Goal: Task Accomplishment & Management: Manage account settings

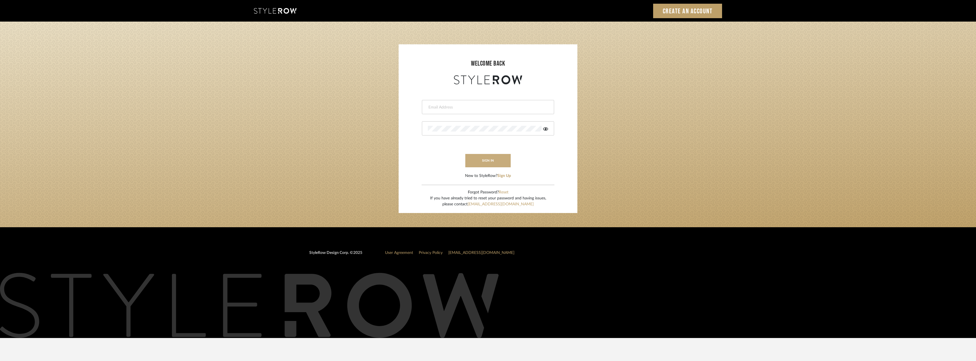
type input "victor@studiodb.com"
click at [491, 157] on button "sign in" at bounding box center [487, 160] width 45 height 13
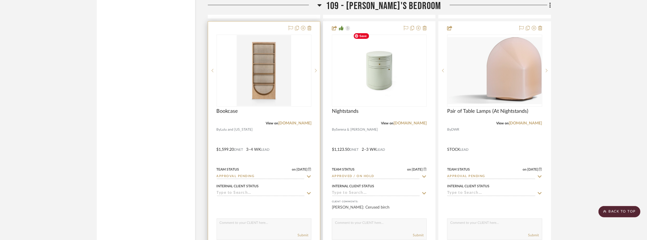
scroll to position [5587, 0]
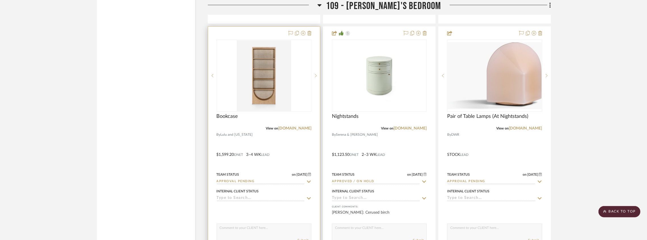
click at [308, 180] on icon at bounding box center [308, 182] width 5 height 5
click at [308, 180] on icon at bounding box center [308, 181] width 3 height 3
type input "[DATE]"
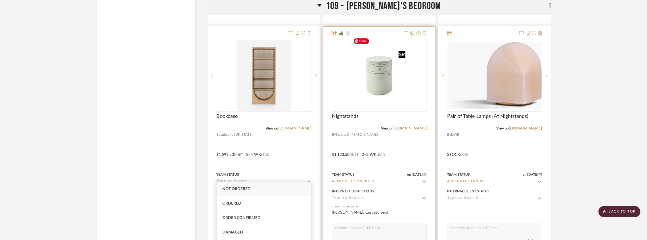
click at [406, 90] on img "0" at bounding box center [379, 75] width 57 height 71
click at [386, 82] on img "0" at bounding box center [379, 75] width 57 height 71
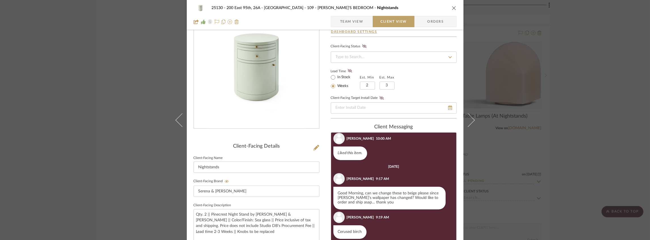
scroll to position [19, 0]
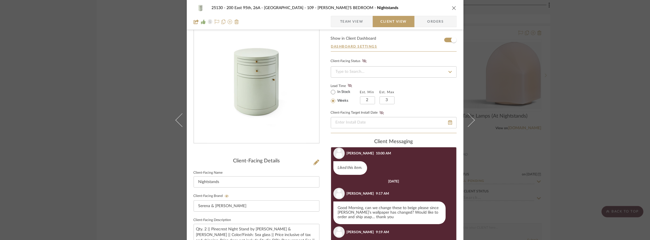
click at [350, 21] on span "Team View" at bounding box center [351, 21] width 23 height 11
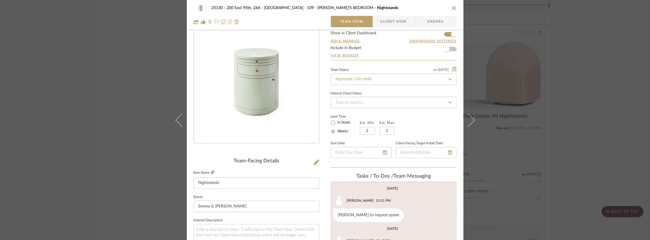
click at [211, 173] on icon at bounding box center [212, 172] width 3 height 3
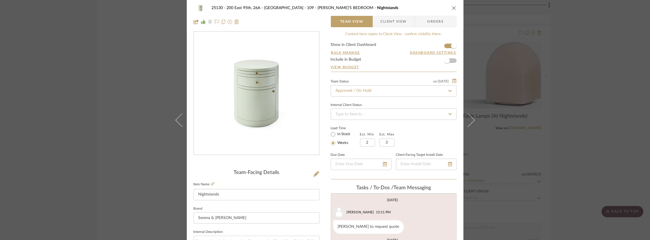
scroll to position [0, 0]
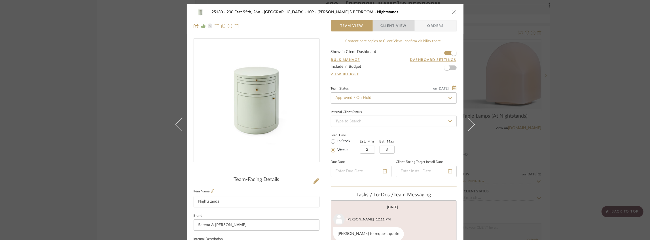
click at [393, 28] on span "Client View" at bounding box center [394, 25] width 26 height 11
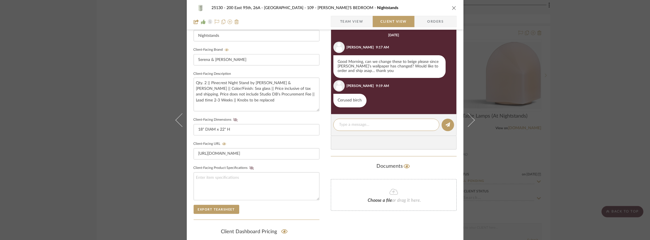
scroll to position [169, 0]
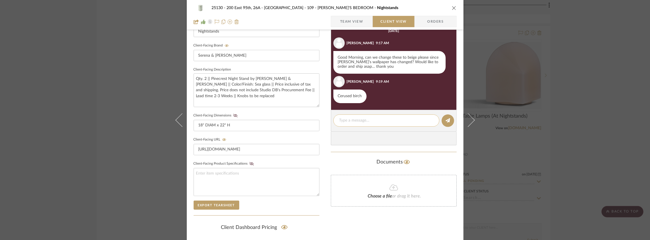
click at [353, 117] on div at bounding box center [387, 121] width 106 height 12
drag, startPoint x: 286, startPoint y: 89, endPoint x: 267, endPoint y: 90, distance: 18.8
click at [267, 90] on textarea "Qty. 2 || Pinecrest Night Stand by Serena & Lily || Color/Finish: Sea glass || …" at bounding box center [257, 90] width 126 height 34
paste textarea "Available for delivery by 9/23/2025"
click at [272, 99] on textarea "Qty. 2 || Pinecrest Night Stand by Serena & Lily || Color/Finish: Sea glass || …" at bounding box center [257, 90] width 126 height 34
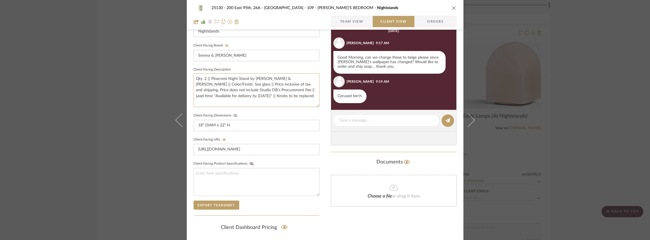
type textarea "Qty. 2 || Pinecrest Night Stand by Serena & Lily || Color/Finish: Sea glass || …"
click at [233, 115] on icon at bounding box center [235, 115] width 4 height 3
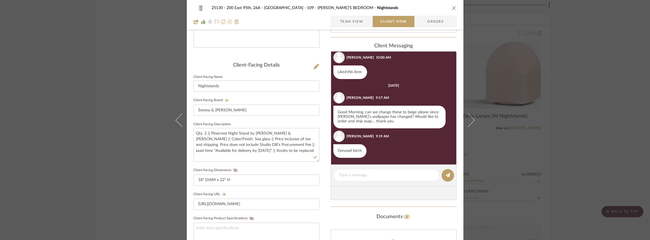
scroll to position [150, 0]
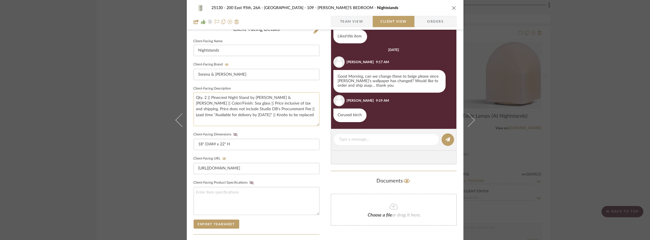
drag, startPoint x: 303, startPoint y: 96, endPoint x: 202, endPoint y: 103, distance: 101.2
click at [202, 103] on textarea "Qty. 2 || Pinecrest Night Stand by Serena & Lily || Color/Finish: Sea glass || …" at bounding box center [257, 109] width 126 height 34
paste textarea "Cerused Birch"
click at [243, 118] on textarea "Qty. 2 || Pinecrest Night Stand by Serena & Lily || Color/Finish: Cerused Birch…" at bounding box center [257, 109] width 126 height 34
type textarea "Qty. 2 || Pinecrest Night Stand by Serena & Lily || Color/Finish: Cerused Birch…"
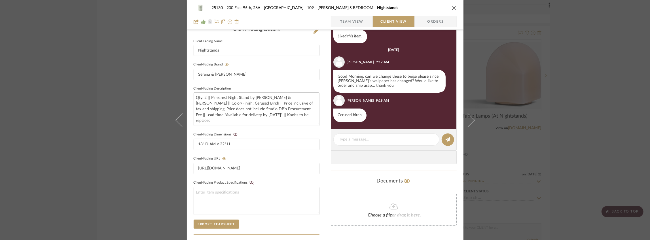
click at [269, 131] on fieldset "Client-Facing Dimensions 18" DIAM x 22" H" at bounding box center [257, 141] width 126 height 20
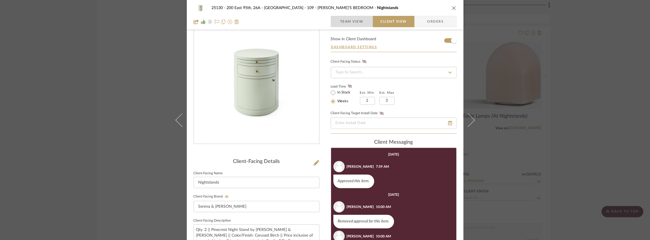
click at [343, 22] on span "Team View" at bounding box center [351, 21] width 23 height 11
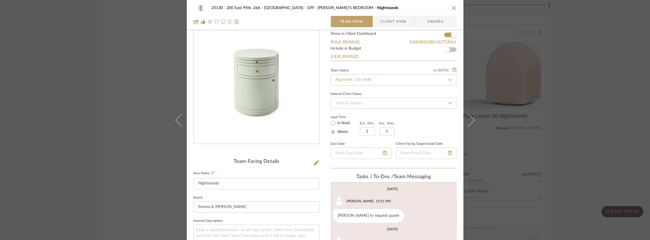
click at [399, 18] on span "Client View" at bounding box center [394, 21] width 26 height 11
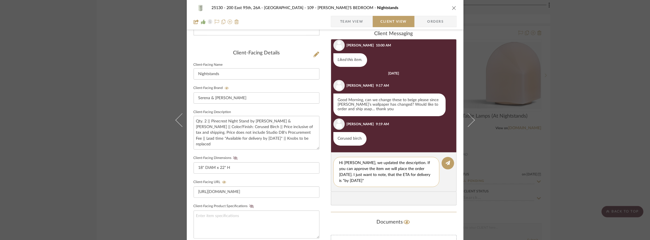
click at [408, 163] on textarea "Hi Marianna, we updated the description. If you can approve the item we will pl…" at bounding box center [387, 172] width 94 height 24
click at [417, 179] on textarea "Hi Marianna, we updated the description with the new finish selection. If you c…" at bounding box center [387, 172] width 94 height 24
type textarea "Hi Marianna, we updated the description with the new finish selection. If you c…"
click at [448, 165] on icon at bounding box center [448, 163] width 5 height 5
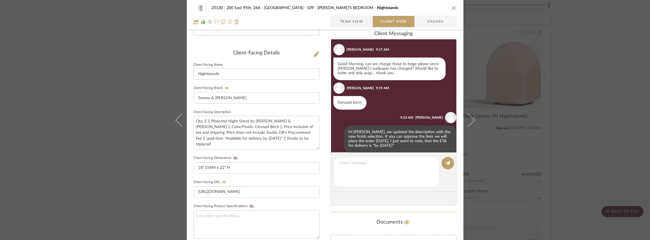
scroll to position [126, 0]
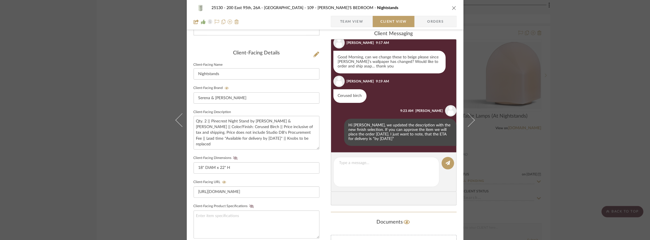
click at [452, 6] on icon "close" at bounding box center [454, 8] width 5 height 5
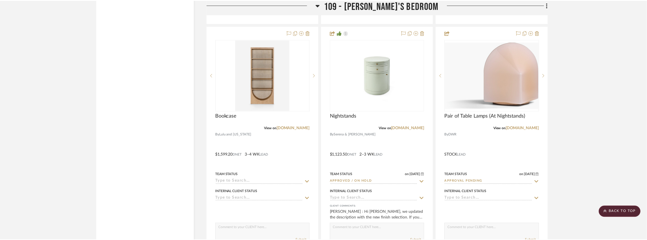
scroll to position [5587, 0]
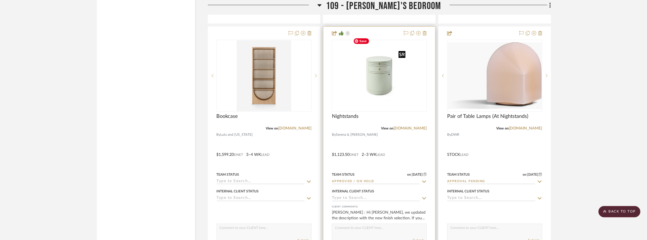
click at [377, 69] on img "0" at bounding box center [379, 75] width 57 height 71
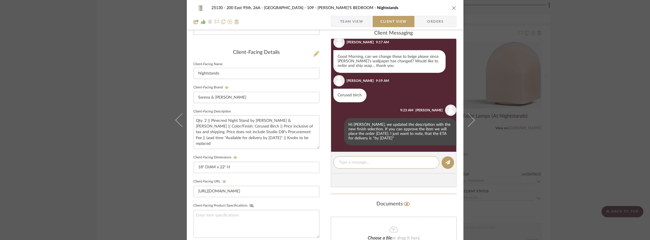
scroll to position [113, 0]
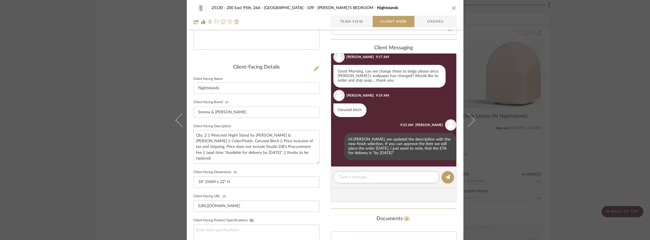
click at [314, 67] on icon at bounding box center [317, 69] width 6 height 6
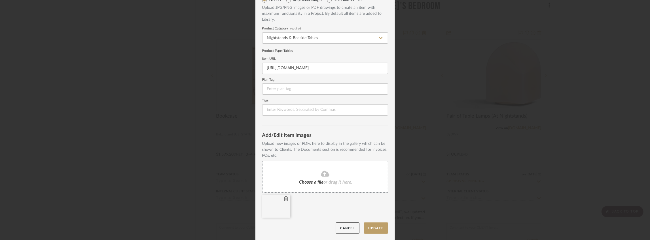
click at [284, 199] on icon at bounding box center [286, 199] width 4 height 5
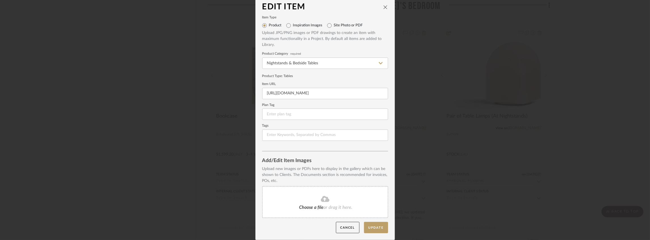
scroll to position [4, 0]
click at [343, 200] on fa-icon at bounding box center [326, 199] width 52 height 7
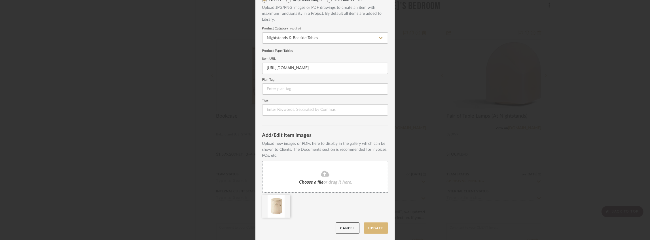
click at [374, 228] on button "Update" at bounding box center [376, 229] width 24 height 12
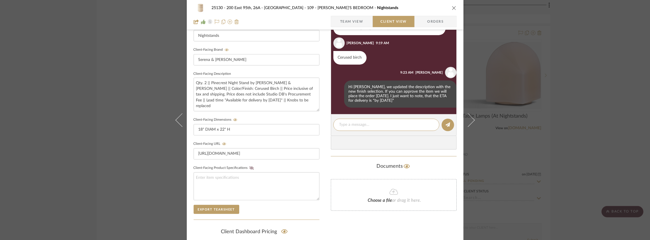
scroll to position [169, 0]
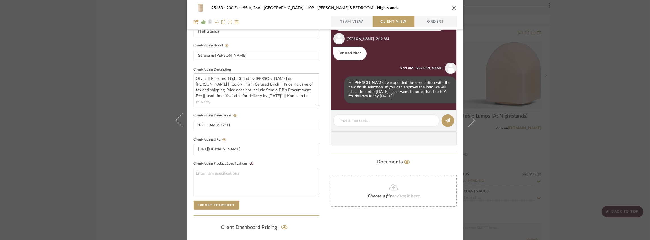
click at [453, 7] on icon "close" at bounding box center [454, 8] width 5 height 5
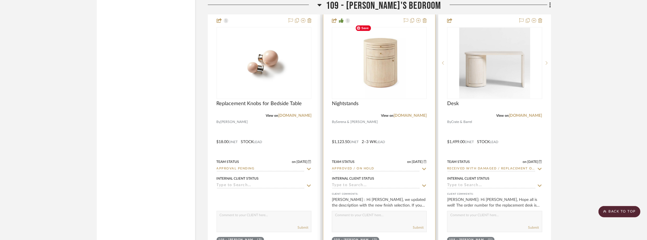
scroll to position [5077, 0]
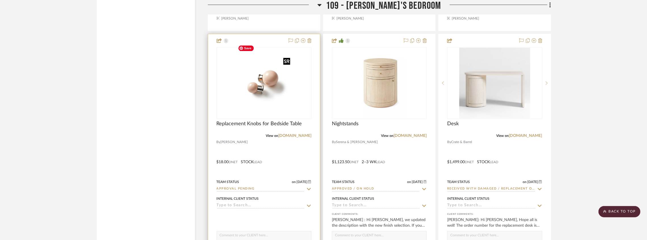
click at [262, 91] on img "0" at bounding box center [263, 83] width 57 height 71
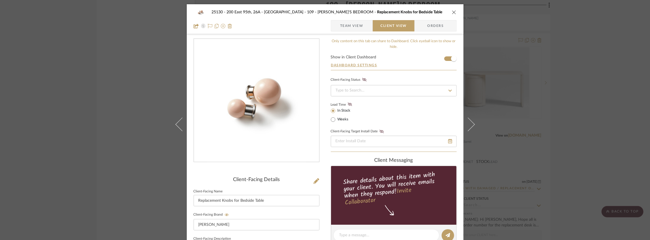
scroll to position [75, 0]
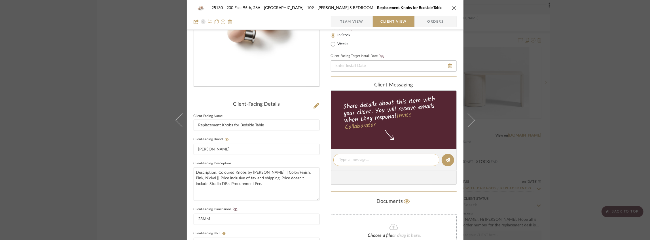
click at [354, 160] on textarea at bounding box center [387, 160] width 94 height 6
click at [340, 23] on span "Team View" at bounding box center [351, 21] width 23 height 11
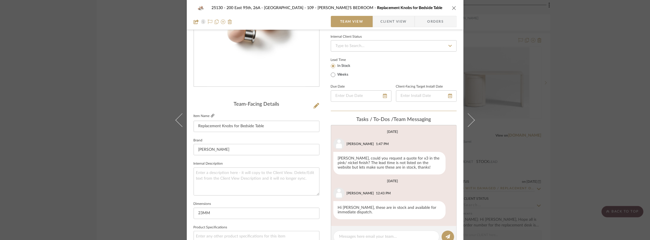
click at [211, 115] on icon at bounding box center [212, 115] width 3 height 3
click at [513, 27] on div "25130 - 200 East 95th, 26A - Kosheleva 109 - ASTRID'S BEDROOM Replacement Knobs…" at bounding box center [325, 120] width 650 height 240
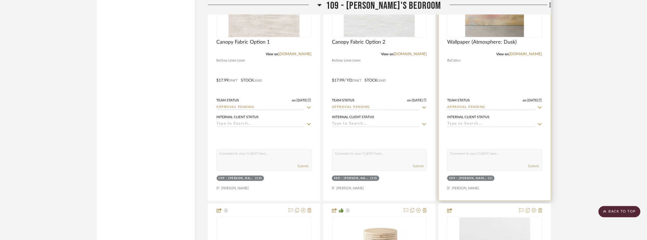
scroll to position [5058, 0]
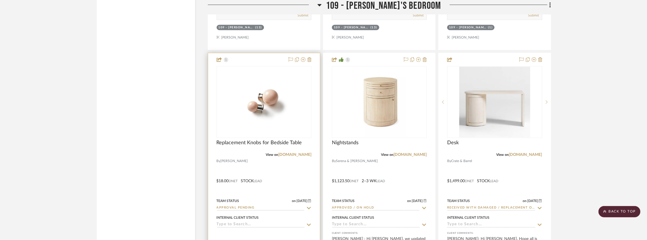
click at [292, 100] on img "0" at bounding box center [263, 102] width 57 height 71
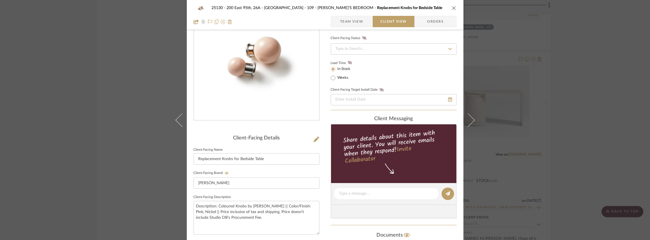
scroll to position [75, 0]
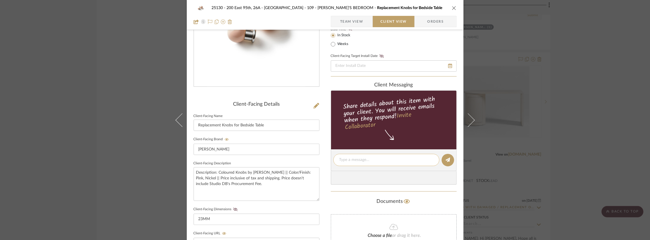
click at [364, 157] on textarea at bounding box center [387, 160] width 94 height 6
drag, startPoint x: 384, startPoint y: 159, endPoint x: 363, endPoint y: 161, distance: 21.6
click at [363, 161] on textarea "These are the replacement knobs we would like to change" at bounding box center [387, 163] width 94 height 12
click at [372, 166] on textarea "These are the replacement knobs we would like to change" at bounding box center [387, 163] width 94 height 12
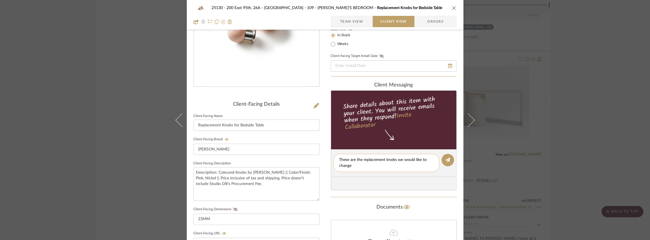
click at [374, 166] on textarea "These are the replacement knobs we would like to change" at bounding box center [387, 163] width 94 height 12
drag, startPoint x: 364, startPoint y: 166, endPoint x: 316, endPoint y: 167, distance: 48.2
click at [316, 167] on div "25130 - 200 East 95th, 26A - Kosheleva 109 - ASTRID'S BEDROOM Replacement Knobs…" at bounding box center [325, 165] width 277 height 472
type textarea "These are the replacement knobs for the nightstands"
click at [256, 186] on textarea "Description: Coloured Knobs by Matilda Goad || Color/Finish: Pink, Nickel || Pr…" at bounding box center [257, 184] width 126 height 34
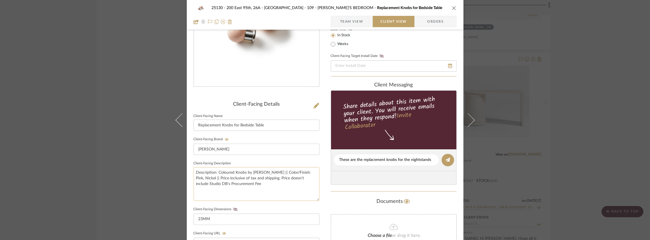
drag, startPoint x: 292, startPoint y: 177, endPoint x: 287, endPoint y: 178, distance: 4.9
click at [287, 178] on textarea "Description: Coloured Knobs by Matilda Goad || Color/Finish: Pink, Nickel || Pr…" at bounding box center [257, 184] width 126 height 34
click at [268, 178] on textarea "Description: Coloured Knobs by Matilda Goad || Color/Finish: Pink, Nickel || Pr…" at bounding box center [257, 184] width 126 height 34
click at [271, 182] on textarea "Description: Coloured Knobs by Matilda Goad || Color/Finish: Pink, Nickel || Pr…" at bounding box center [257, 184] width 126 height 34
drag, startPoint x: 228, startPoint y: 172, endPoint x: 260, endPoint y: 182, distance: 32.8
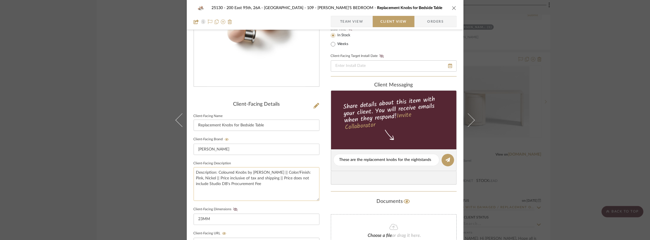
click at [260, 182] on textarea "Description: Coloured Knobs by Matilda Goad || Color/Finish: Pink, Nickel || Pr…" at bounding box center [257, 184] width 126 height 34
type textarea "Description: Coloured Knobs by Matilda Goad || Color/Finish: Pink, Nickel || Pr…"
click at [331, 192] on div "Only content on this tab can share to Dashboard. Click eyeball icon to show or …" at bounding box center [394, 170] width 126 height 415
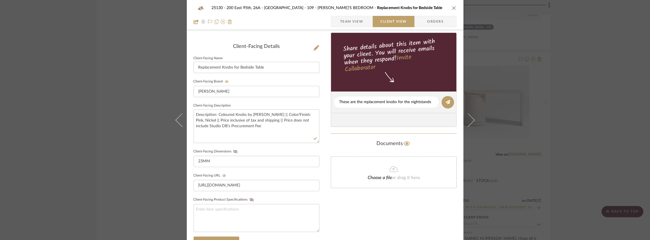
scroll to position [151, 0]
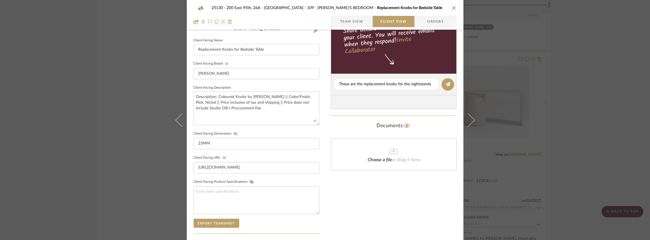
click at [233, 132] on icon at bounding box center [235, 133] width 4 height 3
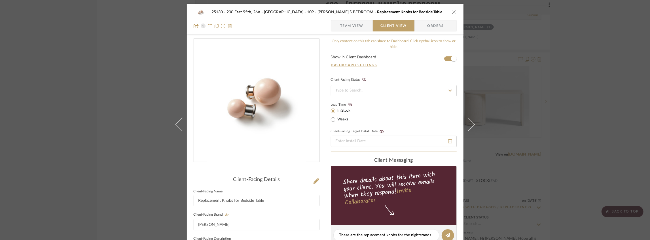
scroll to position [94, 0]
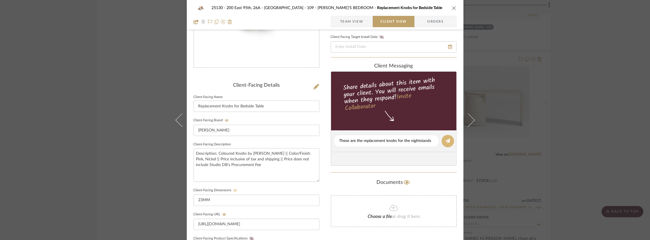
click at [446, 142] on icon at bounding box center [448, 141] width 5 height 5
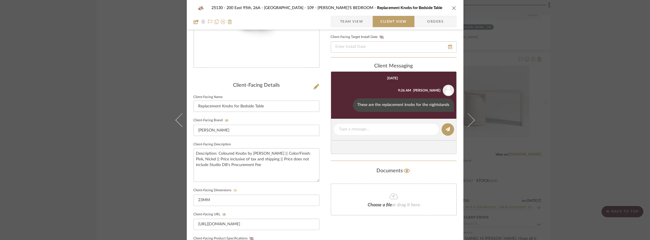
click at [453, 9] on icon "close" at bounding box center [454, 8] width 5 height 5
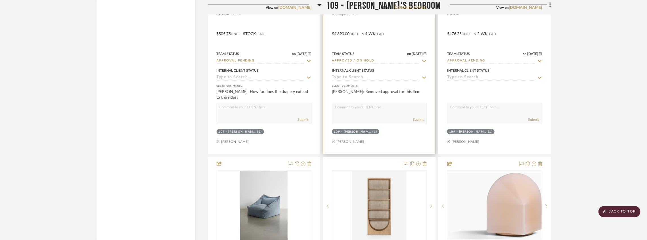
scroll to position [5493, 0]
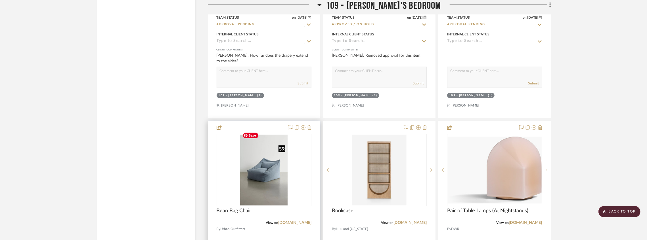
click at [264, 162] on div at bounding box center [263, 206] width 95 height 144
click at [270, 147] on img "0" at bounding box center [263, 170] width 47 height 71
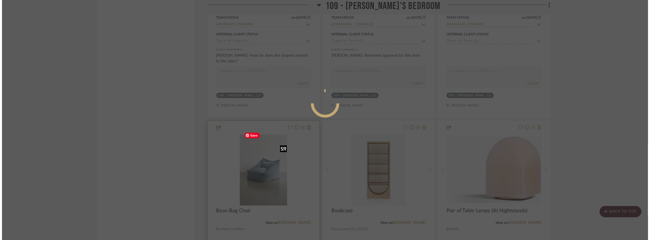
scroll to position [0, 0]
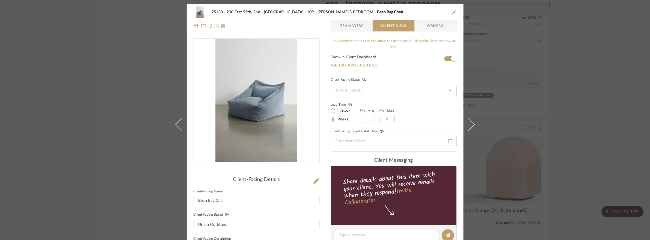
click at [445, 60] on form "Show in Client Dashboard Dashboard Settings" at bounding box center [394, 62] width 126 height 15
click at [448, 60] on span "button" at bounding box center [454, 58] width 12 height 12
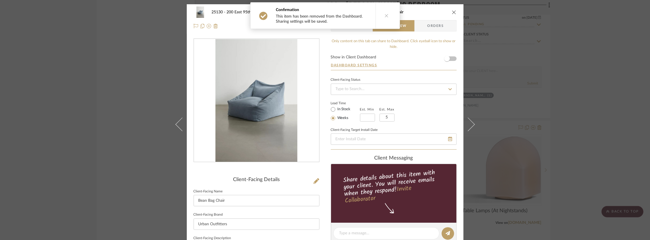
click at [454, 14] on icon "close" at bounding box center [454, 12] width 5 height 5
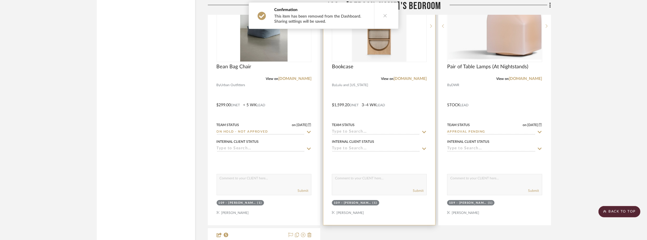
scroll to position [5606, 0]
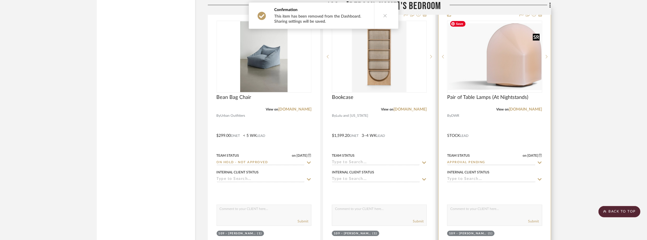
click at [481, 70] on img "0" at bounding box center [494, 56] width 94 height 67
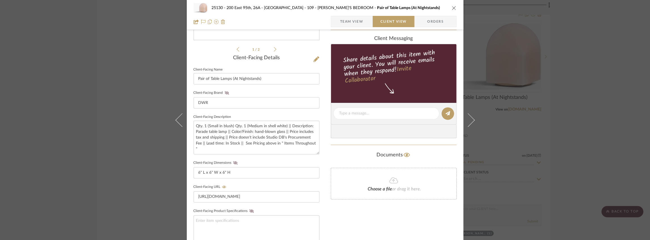
scroll to position [75, 0]
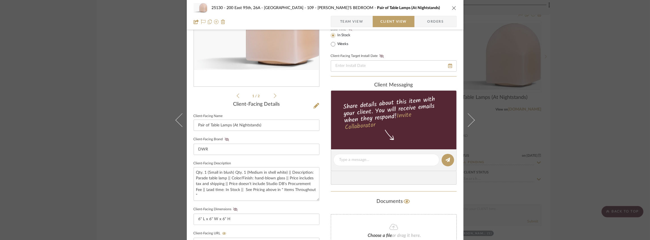
click at [341, 22] on span "Team View" at bounding box center [351, 21] width 23 height 11
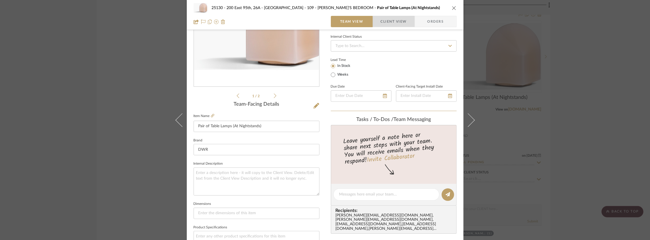
click at [381, 17] on span "Client View" at bounding box center [394, 21] width 26 height 11
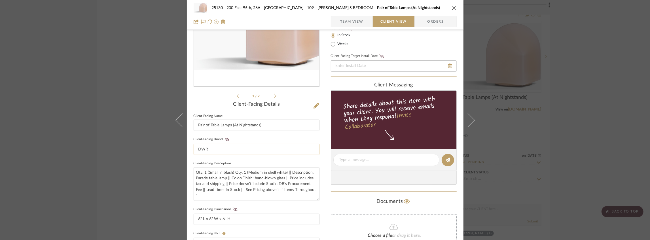
scroll to position [132, 0]
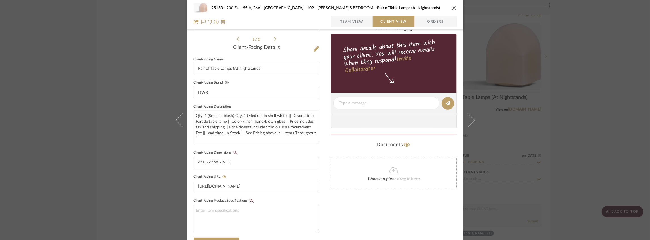
click at [226, 83] on icon at bounding box center [227, 82] width 4 height 3
click at [233, 152] on icon at bounding box center [235, 152] width 4 height 3
click at [329, 129] on div "25130 - 200 East 95th, 26A - Kosheleva 109 - ASTRID'S BEDROOM Pair of Table Lam…" at bounding box center [325, 108] width 277 height 472
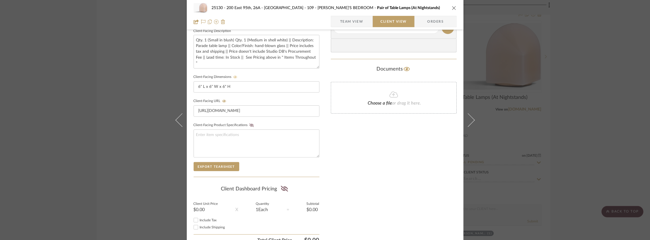
scroll to position [234, 0]
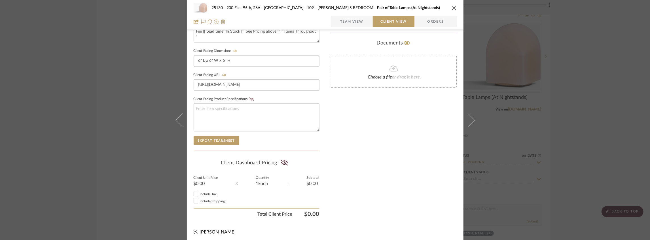
click at [455, 7] on button "close" at bounding box center [454, 7] width 5 height 5
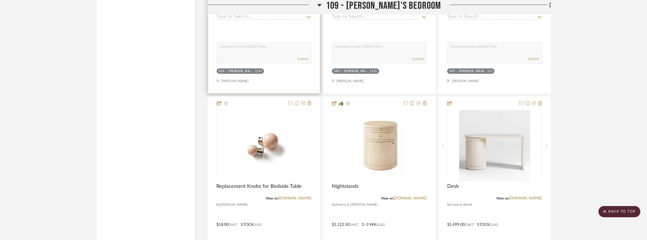
scroll to position [4944, 0]
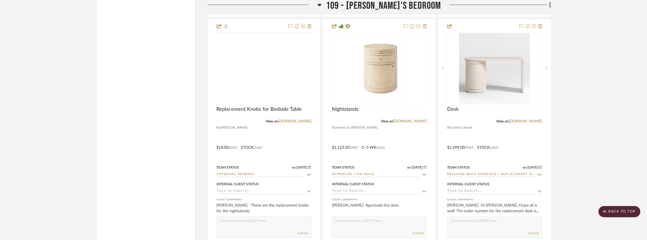
scroll to position [5102, 0]
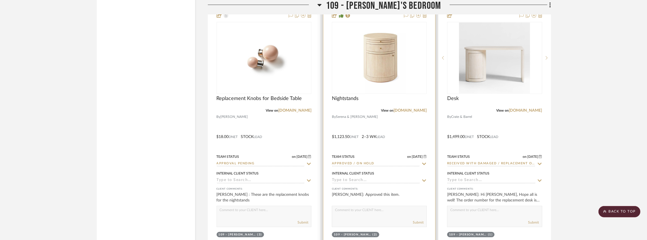
click at [359, 161] on input "Approved / On Hold" at bounding box center [376, 163] width 88 height 5
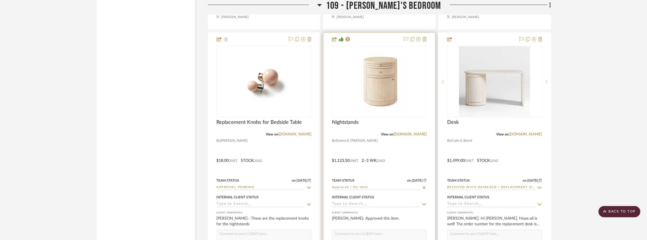
scroll to position [5065, 0]
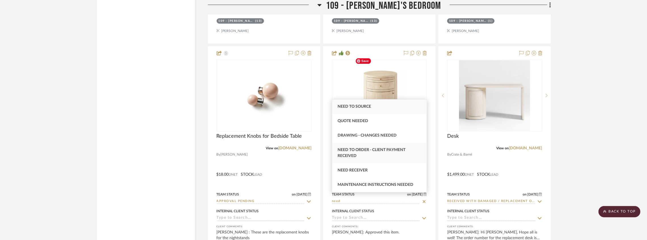
type input "need"
click at [368, 153] on div "Need to Order - Client Payment Received" at bounding box center [379, 153] width 94 height 20
type input "[DATE]"
type input "Need to Order - Client Payment Received"
